Goal: Information Seeking & Learning: Learn about a topic

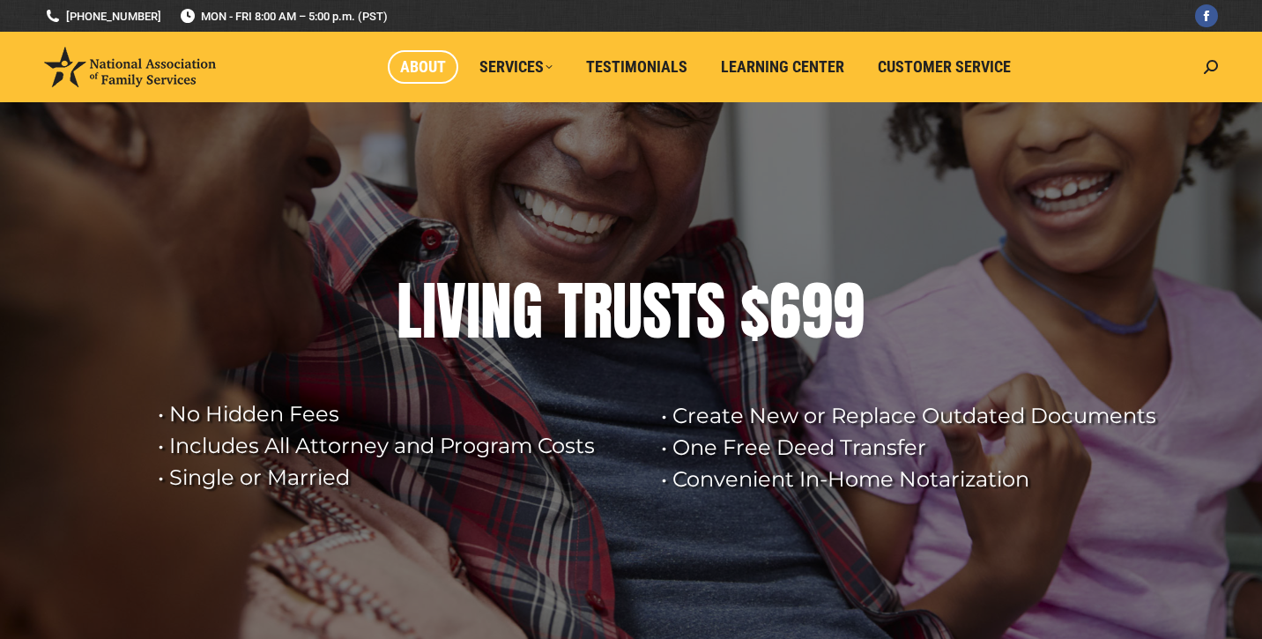
click at [423, 71] on span "About" at bounding box center [423, 66] width 46 height 19
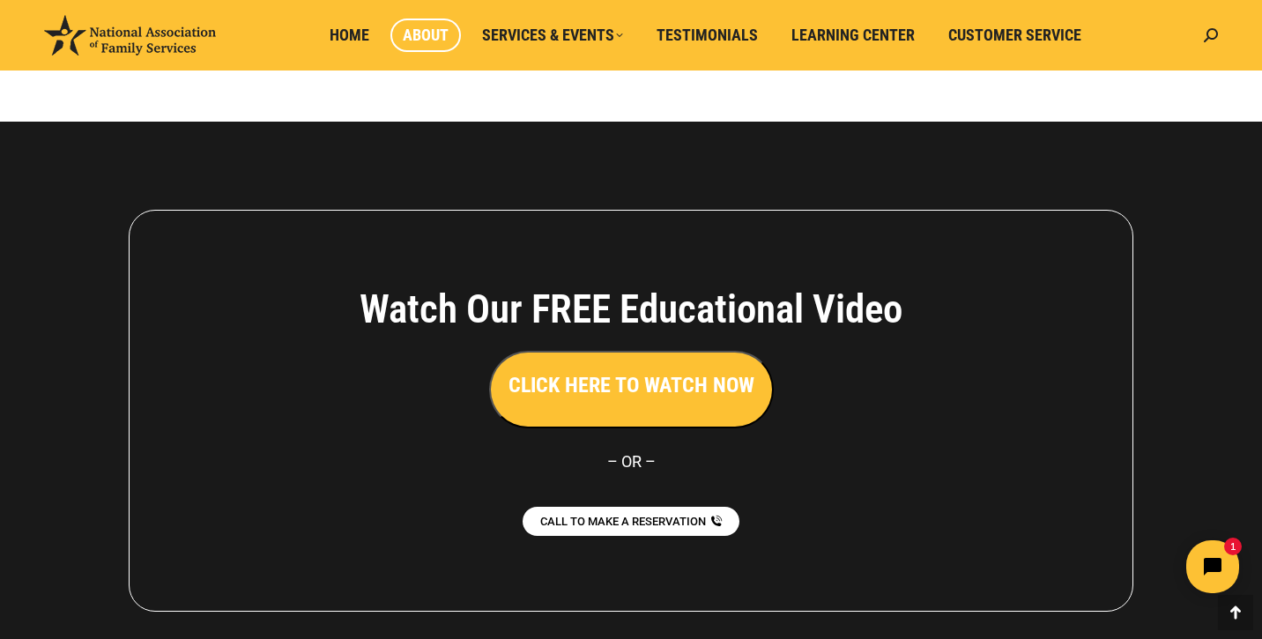
scroll to position [1375, 0]
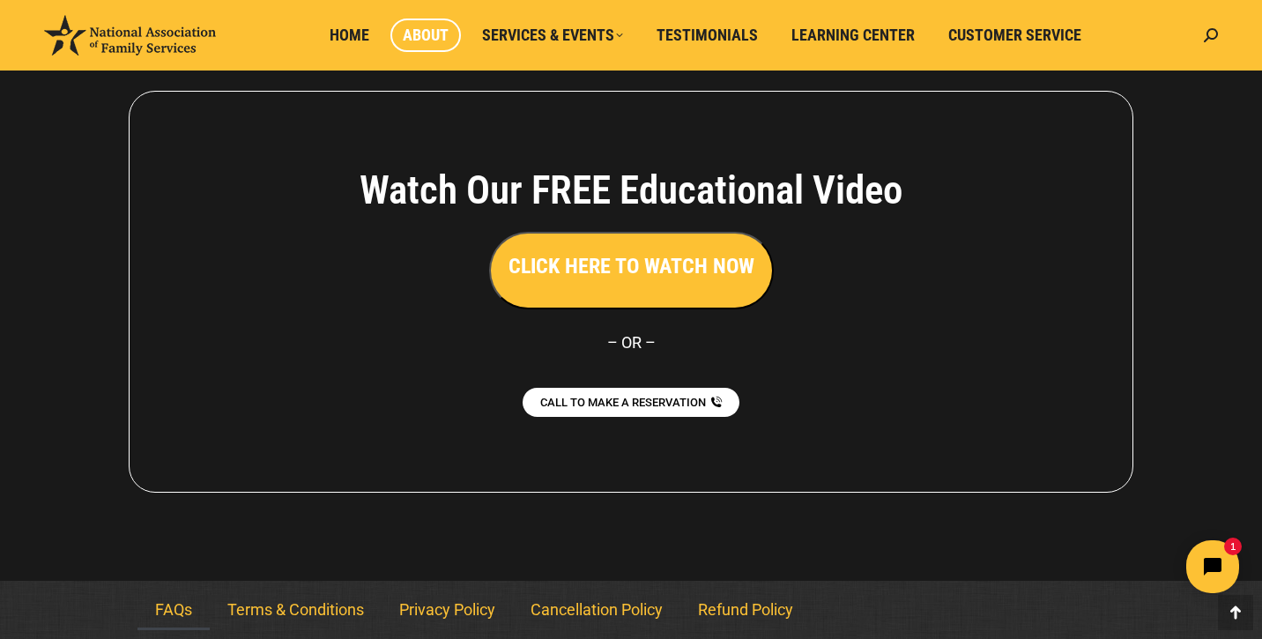
click at [182, 603] on link "FAQs" at bounding box center [173, 609] width 72 height 41
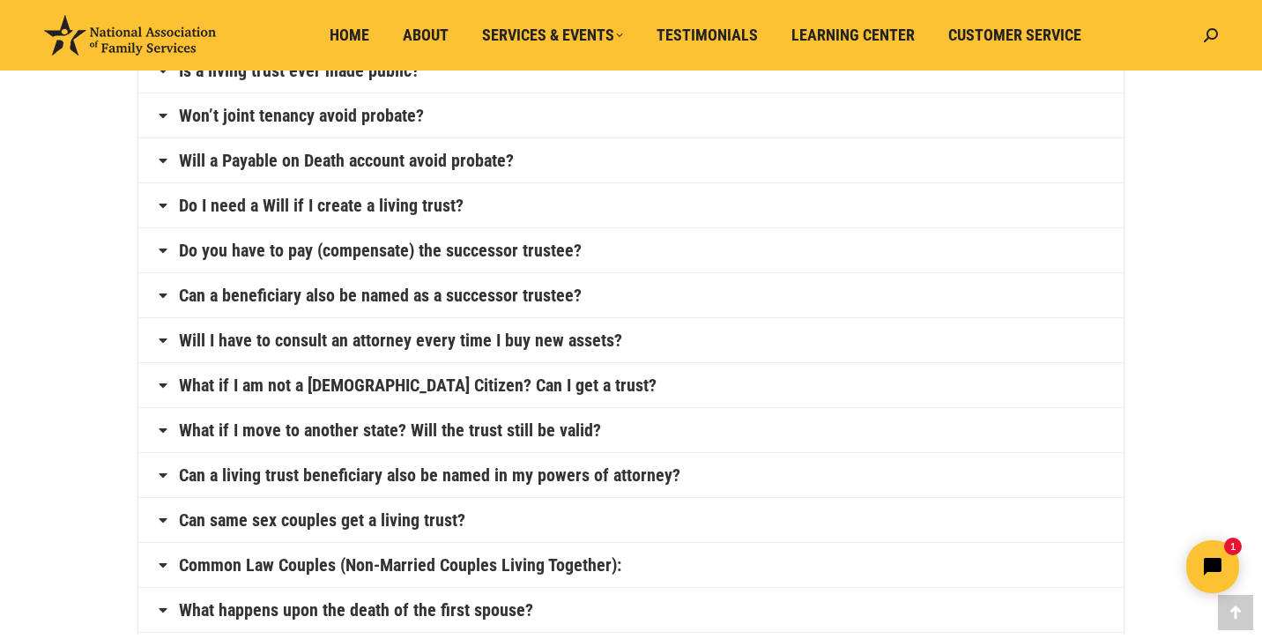
scroll to position [774, 0]
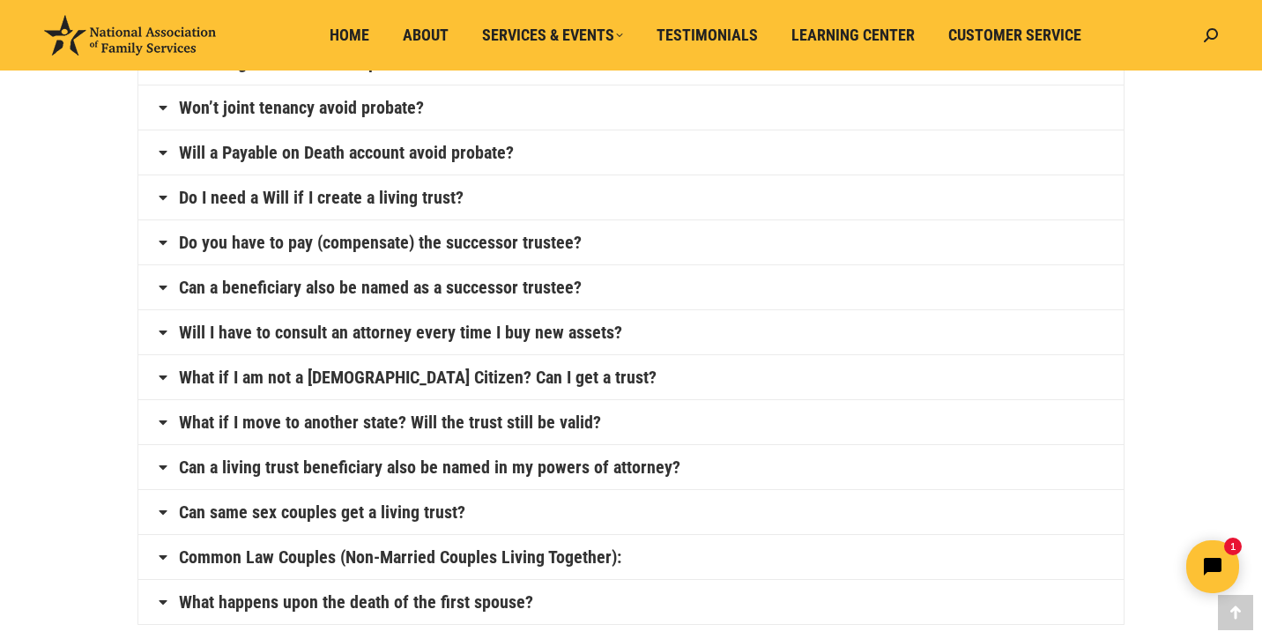
click at [169, 423] on icon at bounding box center [163, 422] width 14 height 14
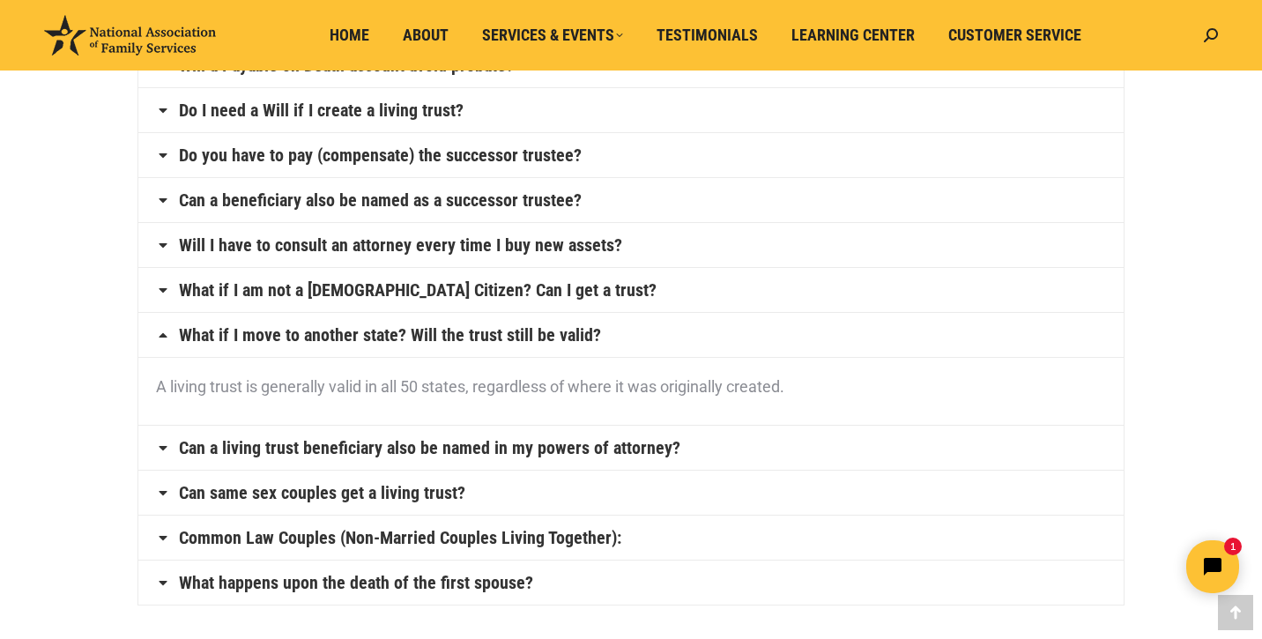
scroll to position [837, 0]
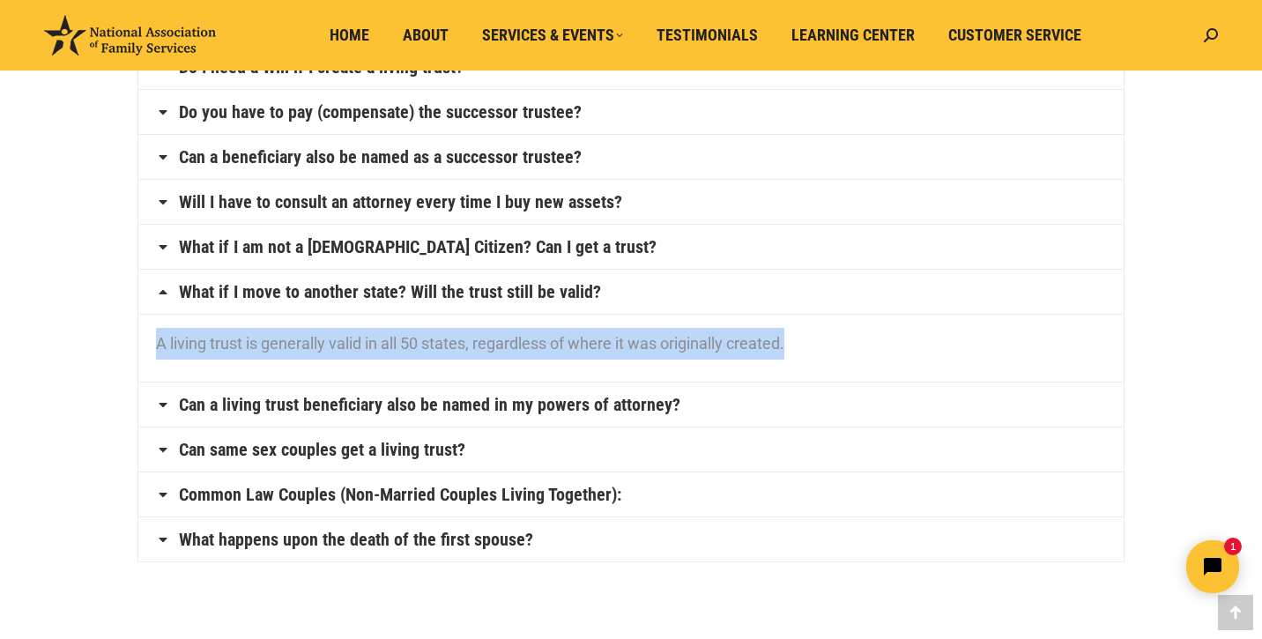
drag, startPoint x: 158, startPoint y: 342, endPoint x: 821, endPoint y: 359, distance: 663.6
click at [822, 359] on div "A living trust is generally valid in all 50 states, regardless of where it was …" at bounding box center [630, 348] width 985 height 68
click at [821, 359] on div "A living trust is generally valid in all 50 states, regardless of where it was …" at bounding box center [630, 348] width 985 height 68
drag, startPoint x: 828, startPoint y: 356, endPoint x: 69, endPoint y: 342, distance: 759.5
